Goal: Navigation & Orientation: Go to known website

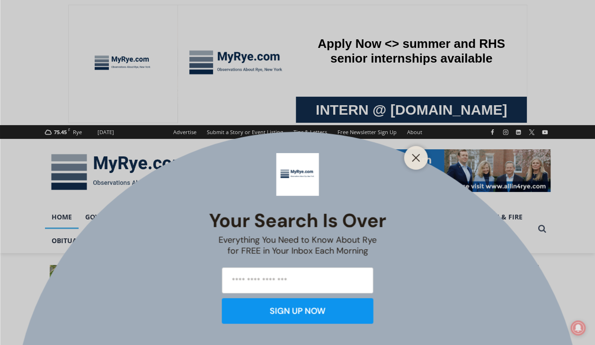
click at [413, 156] on icon "Close" at bounding box center [416, 157] width 9 height 9
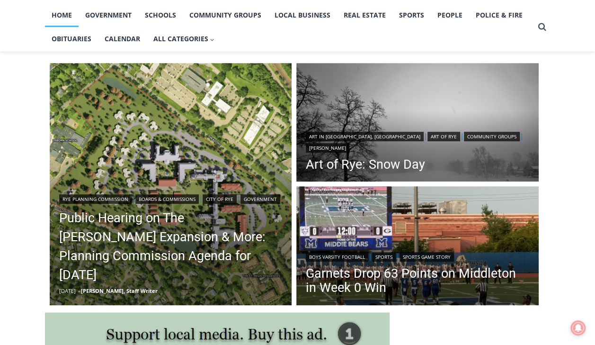
scroll to position [205, 0]
